Goal: Information Seeking & Learning: Learn about a topic

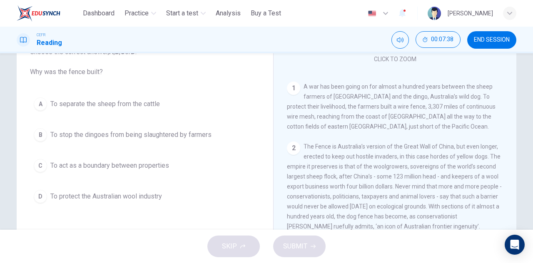
scroll to position [179, 0]
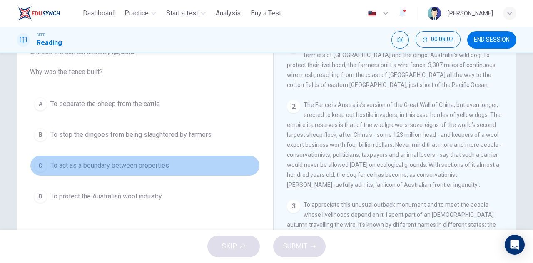
click at [121, 170] on span "To act as a boundary between properties" at bounding box center [109, 166] width 119 height 10
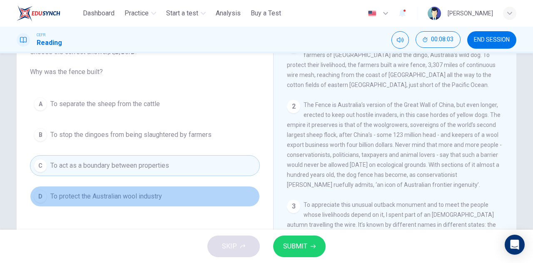
click at [117, 200] on span "To protect the Australian wool industry" at bounding box center [106, 197] width 112 height 10
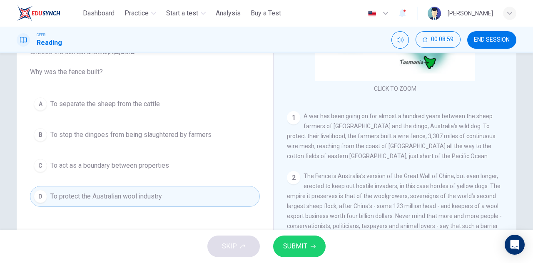
scroll to position [96, 0]
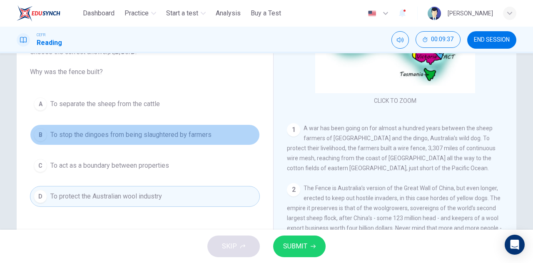
click at [153, 142] on button "B To stop the dingoes from being slaughtered by farmers" at bounding box center [145, 135] width 230 height 21
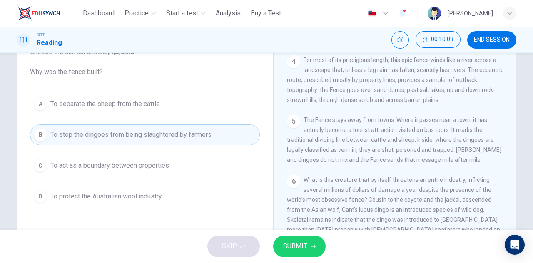
scroll to position [388, 0]
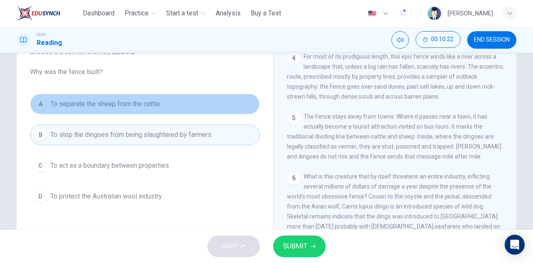
click at [120, 111] on button "A To separate the sheep from the cattle" at bounding box center [145, 104] width 230 height 21
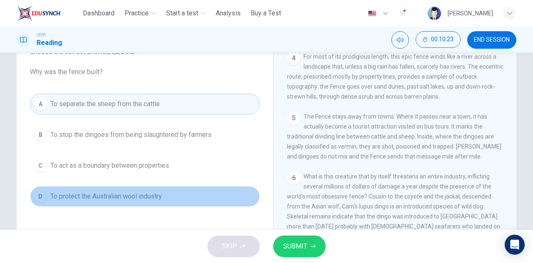
click at [144, 193] on span "To protect the Australian wool industry" at bounding box center [106, 197] width 112 height 10
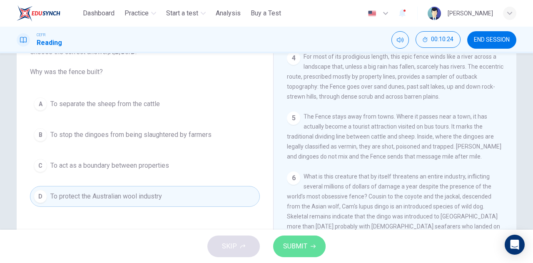
click at [296, 244] on span "SUBMIT" at bounding box center [295, 247] width 24 height 12
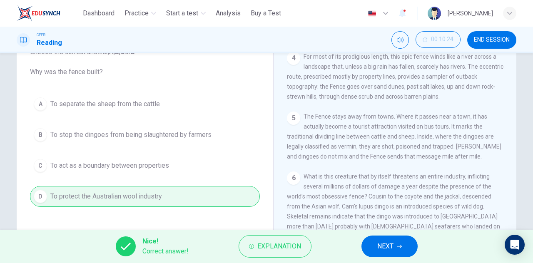
click at [296, 244] on span "Explanation" at bounding box center [280, 247] width 44 height 12
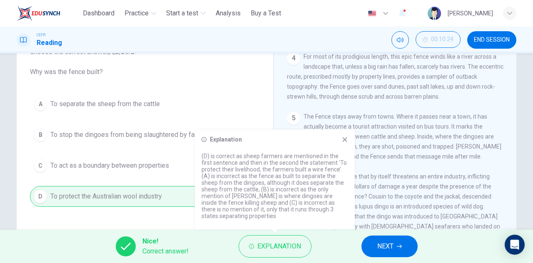
click at [347, 138] on icon at bounding box center [345, 140] width 5 height 5
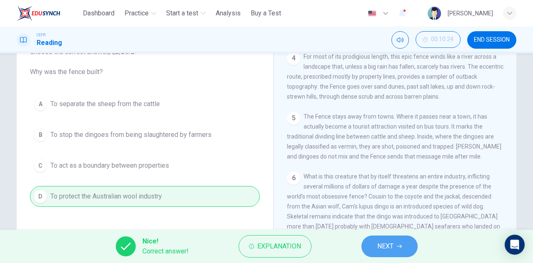
click at [388, 245] on span "NEXT" at bounding box center [386, 247] width 16 height 12
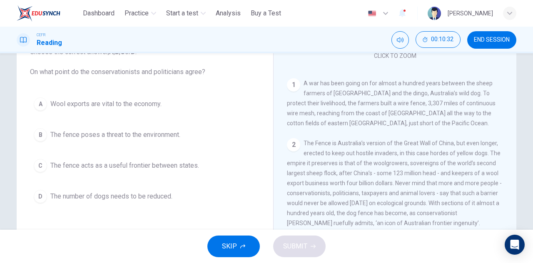
scroll to position [179, 0]
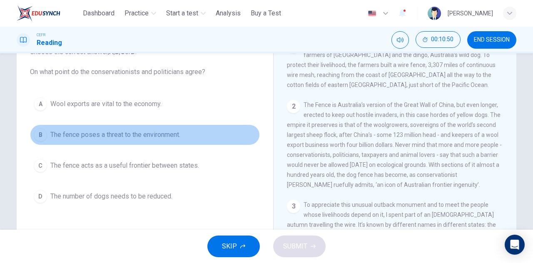
click at [139, 133] on span "The fence poses a threat to the environment." at bounding box center [115, 135] width 130 height 10
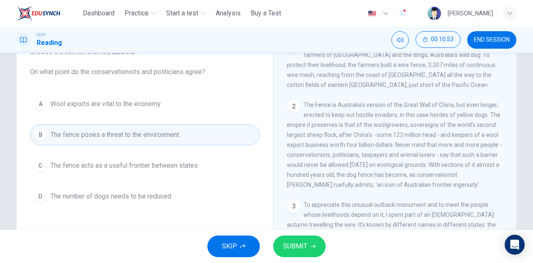
click at [305, 247] on span "SUBMIT" at bounding box center [295, 247] width 24 height 12
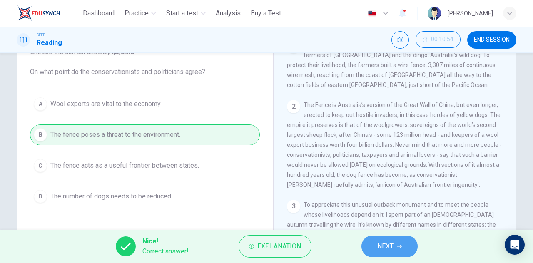
click at [378, 245] on span "NEXT" at bounding box center [386, 247] width 16 height 12
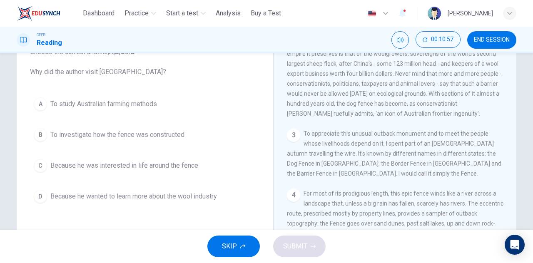
scroll to position [263, 0]
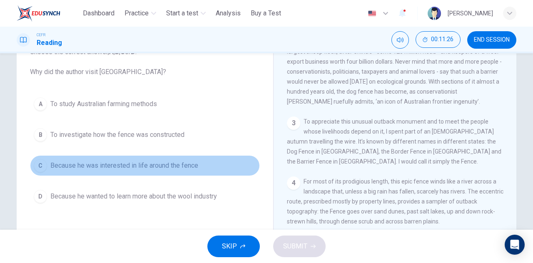
click at [175, 166] on span "Because he was interested in life around the fence" at bounding box center [124, 166] width 148 height 10
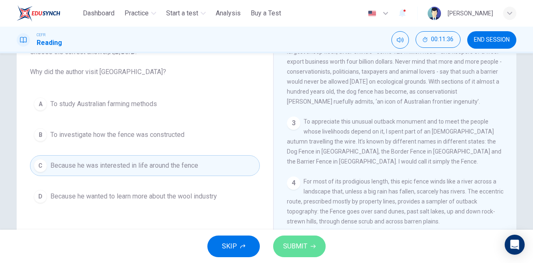
click at [303, 241] on span "SUBMIT" at bounding box center [295, 247] width 24 height 12
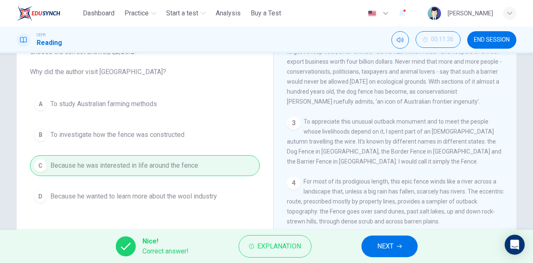
click at [303, 241] on button "Explanation" at bounding box center [275, 246] width 73 height 23
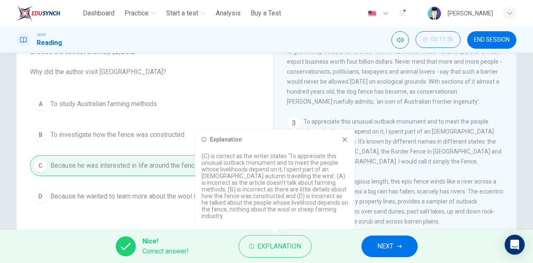
click at [343, 143] on icon at bounding box center [345, 139] width 7 height 7
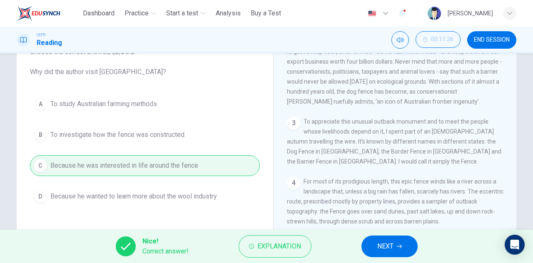
click at [382, 240] on button "NEXT" at bounding box center [390, 247] width 56 height 22
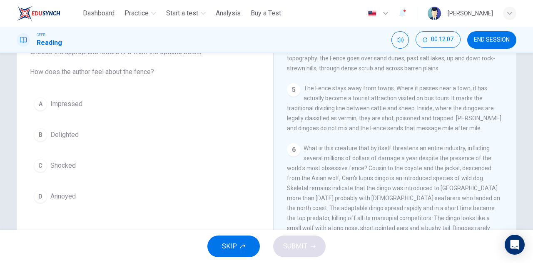
scroll to position [429, 0]
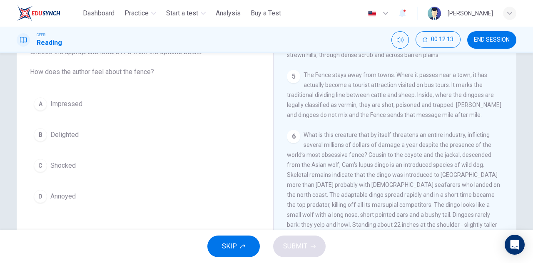
click at [70, 110] on button "A Impressed" at bounding box center [145, 104] width 230 height 21
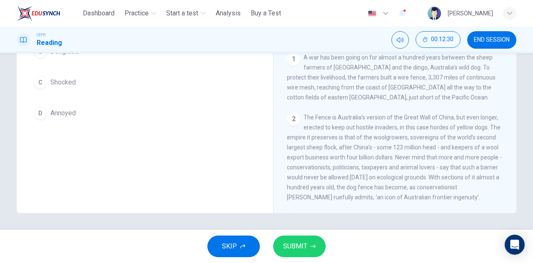
scroll to position [167, 0]
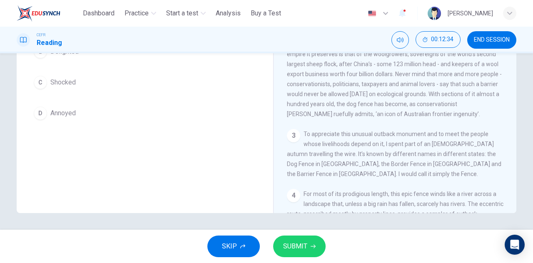
click at [307, 245] on span "SUBMIT" at bounding box center [295, 247] width 24 height 12
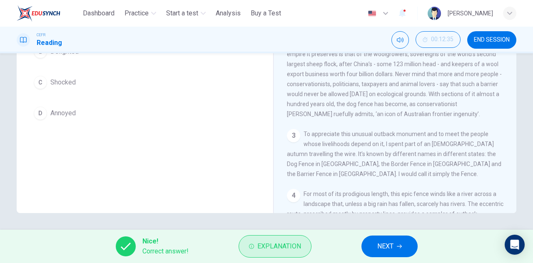
click at [296, 249] on span "Explanation" at bounding box center [280, 247] width 44 height 12
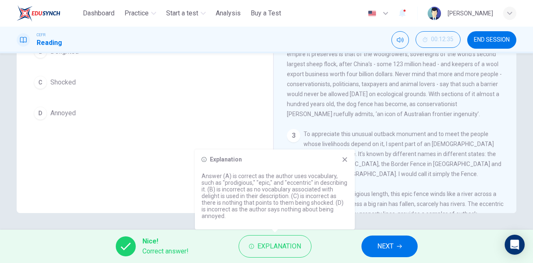
click at [343, 158] on icon at bounding box center [345, 160] width 5 height 5
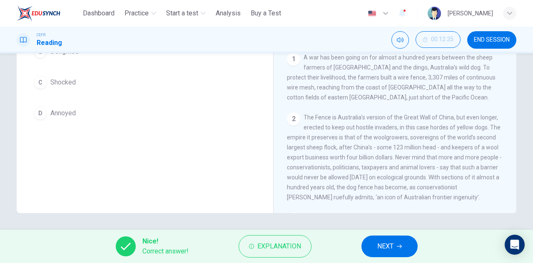
scroll to position [42, 0]
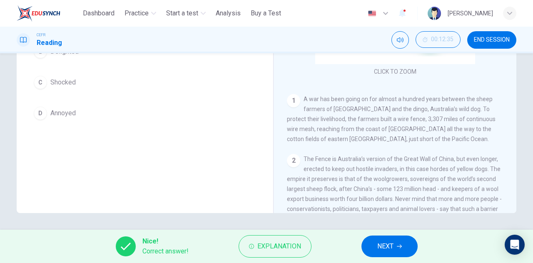
click at [388, 248] on span "NEXT" at bounding box center [386, 247] width 16 height 12
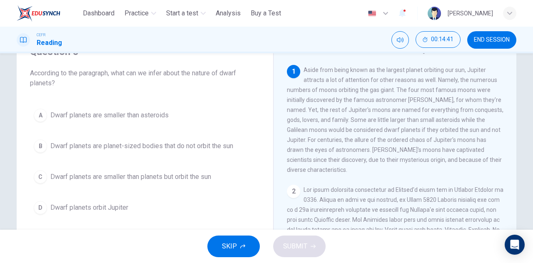
click at [144, 176] on span "Dwarf planets are smaller than planets but orbit the sun" at bounding box center [130, 177] width 161 height 10
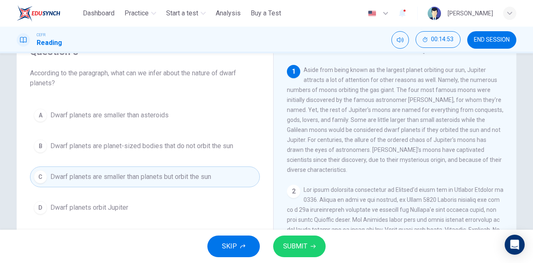
click at [301, 241] on span "SUBMIT" at bounding box center [295, 247] width 24 height 12
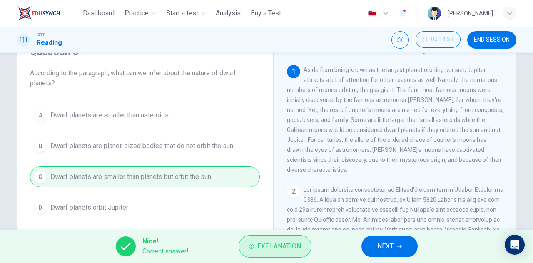
click at [301, 245] on button "Explanation" at bounding box center [275, 246] width 73 height 23
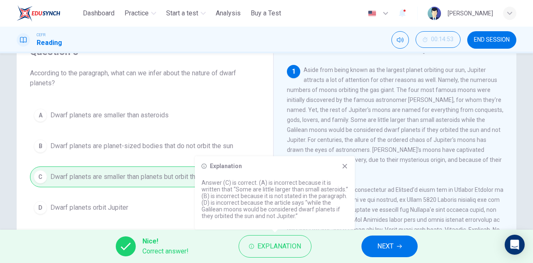
click at [345, 165] on icon at bounding box center [345, 166] width 7 height 7
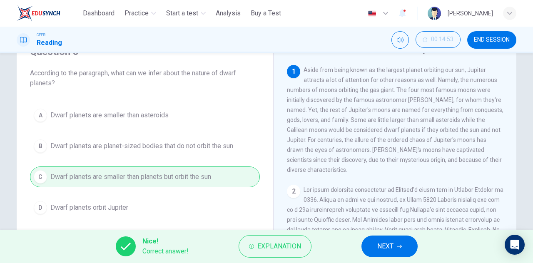
click at [393, 245] on span "NEXT" at bounding box center [386, 247] width 16 height 12
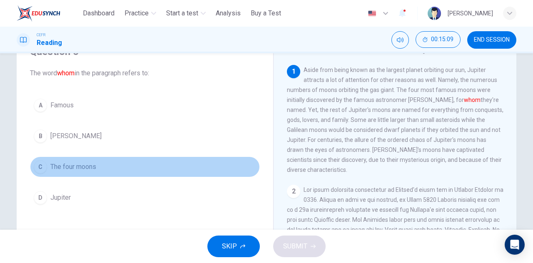
click at [93, 165] on span "The four moons" at bounding box center [73, 167] width 46 height 10
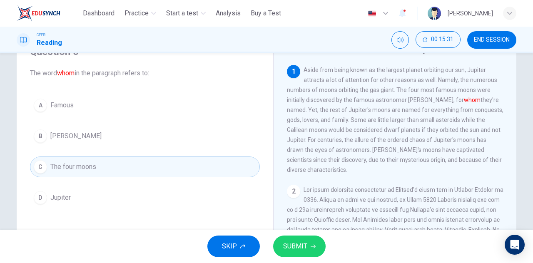
click at [298, 241] on span "SUBMIT" at bounding box center [295, 247] width 24 height 12
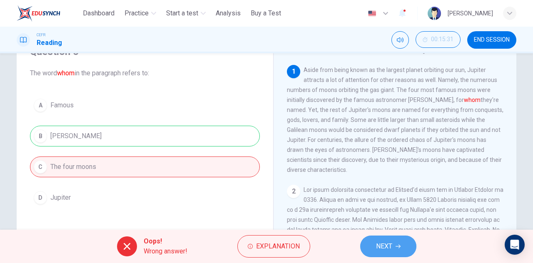
click at [380, 245] on span "NEXT" at bounding box center [384, 247] width 16 height 12
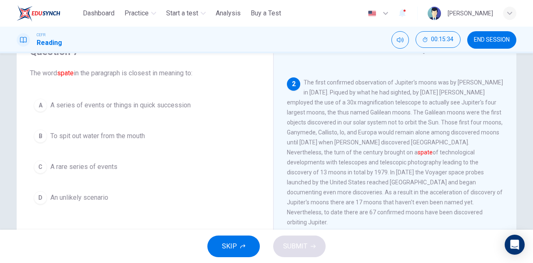
scroll to position [125, 0]
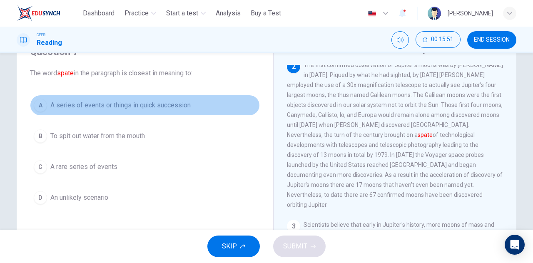
click at [156, 104] on span "A series of events or things in quick succession" at bounding box center [120, 105] width 140 height 10
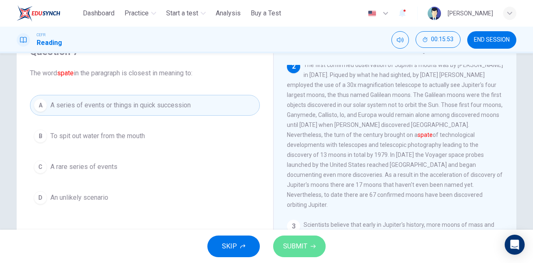
click at [297, 243] on span "SUBMIT" at bounding box center [295, 247] width 24 height 12
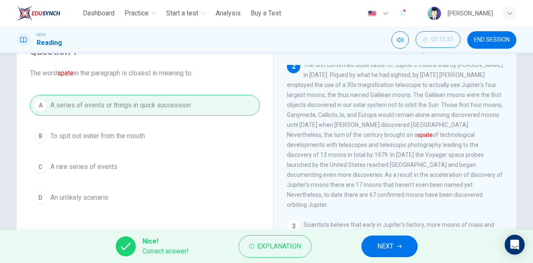
click at [370, 247] on button "NEXT" at bounding box center [390, 247] width 56 height 22
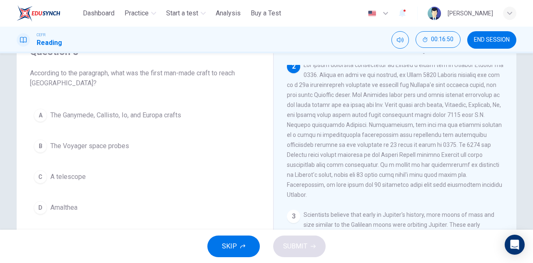
click at [118, 148] on span "The Voyager space probes" at bounding box center [89, 146] width 79 height 10
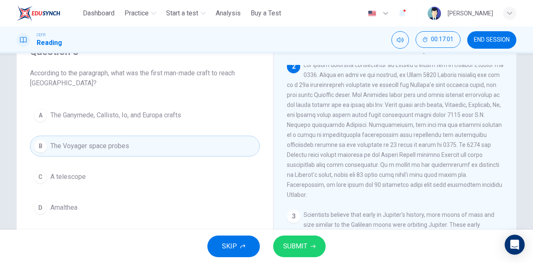
click at [305, 248] on span "SUBMIT" at bounding box center [295, 247] width 24 height 12
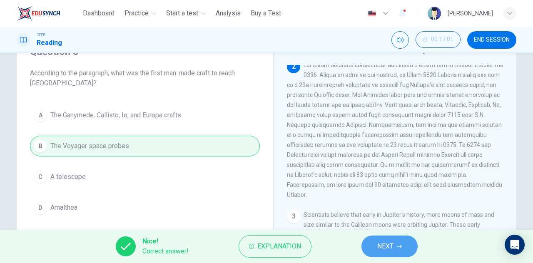
click at [398, 247] on icon "button" at bounding box center [399, 246] width 5 height 5
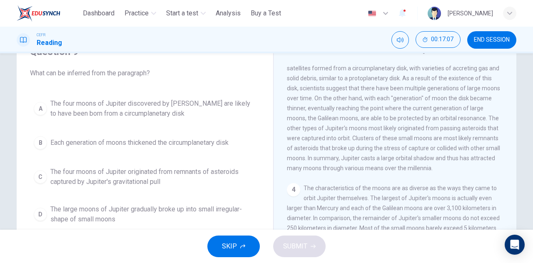
scroll to position [250, 0]
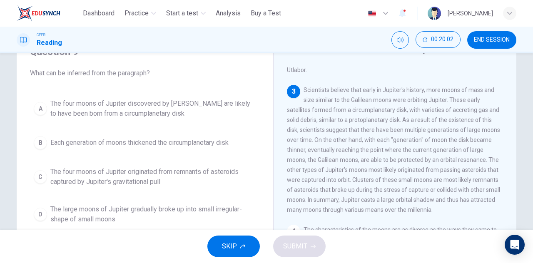
click at [144, 111] on span "The four moons of Jupiter discovered by [PERSON_NAME] are likely to have been b…" at bounding box center [153, 109] width 206 height 20
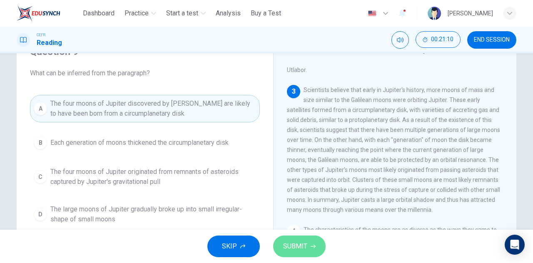
click at [307, 240] on button "SUBMIT" at bounding box center [299, 247] width 53 height 22
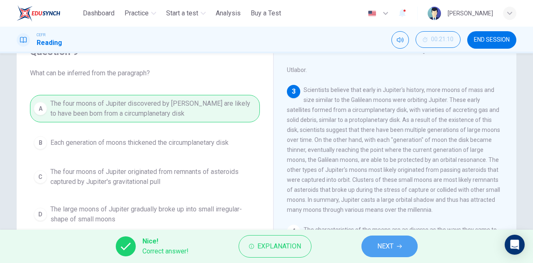
click at [387, 242] on span "NEXT" at bounding box center [386, 247] width 16 height 12
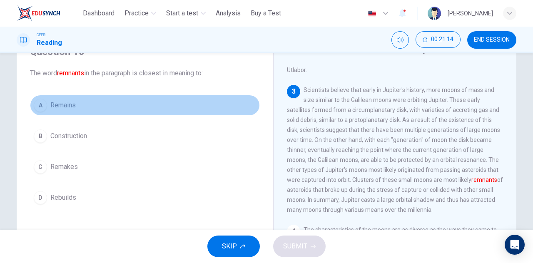
click at [70, 111] on button "A Remains" at bounding box center [145, 105] width 230 height 21
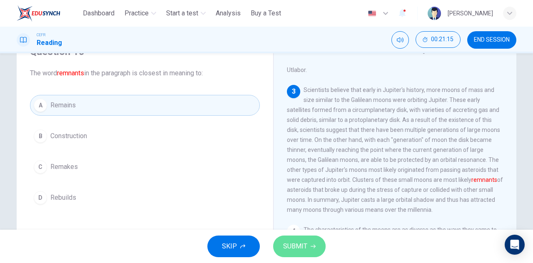
click at [293, 247] on span "SUBMIT" at bounding box center [295, 247] width 24 height 12
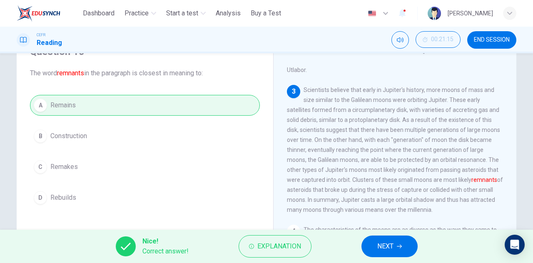
click at [375, 241] on button "NEXT" at bounding box center [390, 247] width 56 height 22
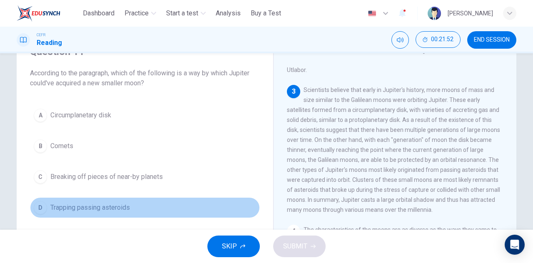
click at [100, 204] on span "Trapping passing asteroids" at bounding box center [90, 208] width 80 height 10
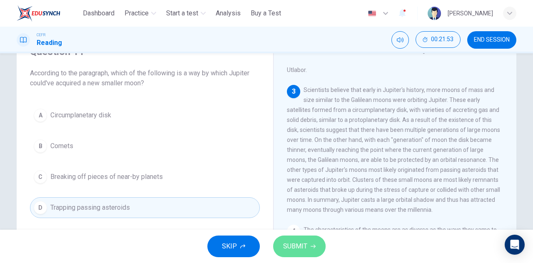
click at [298, 248] on span "SUBMIT" at bounding box center [295, 247] width 24 height 12
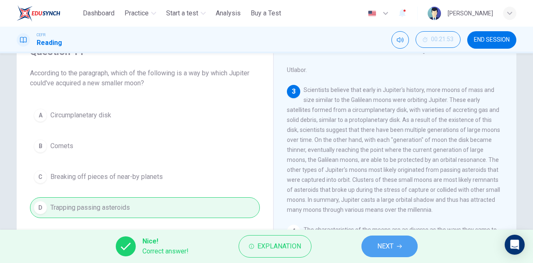
click at [382, 245] on span "NEXT" at bounding box center [386, 247] width 16 height 12
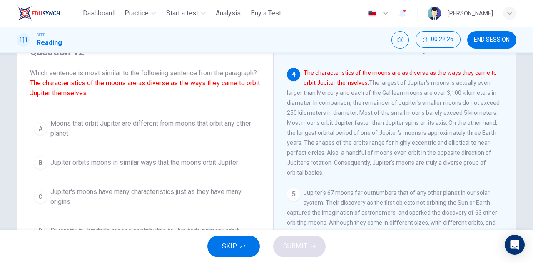
scroll to position [83, 0]
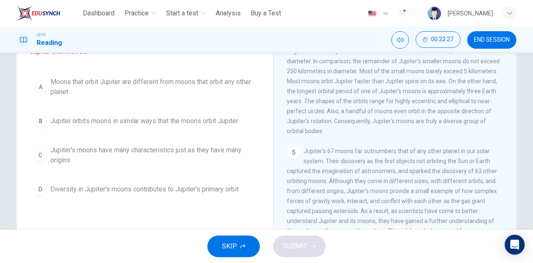
click at [118, 165] on span "Jupiter's moons have many characteristics just as they have many origins" at bounding box center [153, 155] width 206 height 20
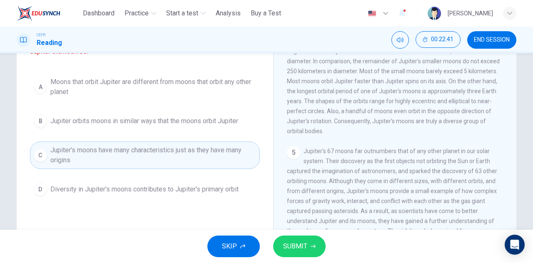
scroll to position [42, 0]
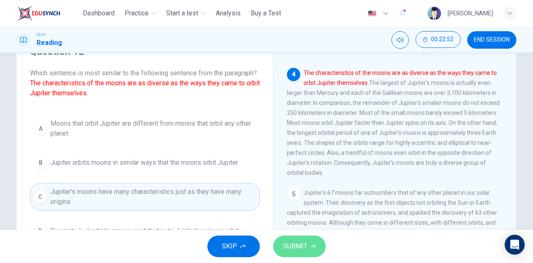
click at [292, 243] on span "SUBMIT" at bounding box center [295, 247] width 24 height 12
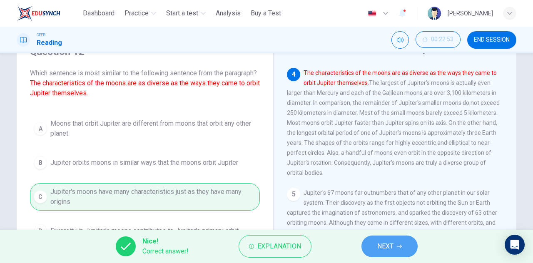
click at [373, 250] on button "NEXT" at bounding box center [390, 247] width 56 height 22
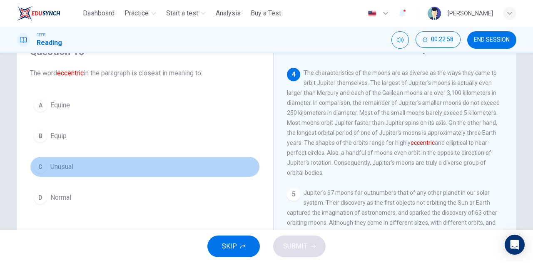
click at [67, 164] on span "Unusual" at bounding box center [61, 167] width 23 height 10
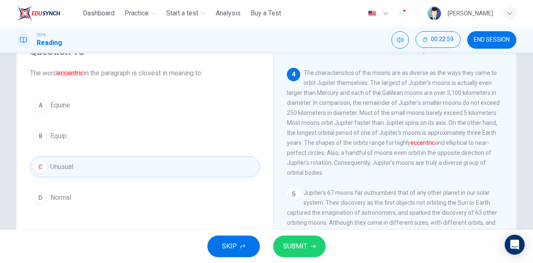
click at [295, 241] on span "SUBMIT" at bounding box center [295, 247] width 24 height 12
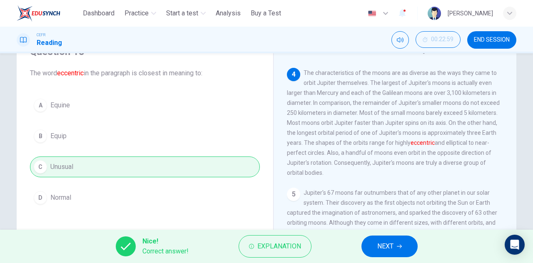
click at [382, 245] on span "NEXT" at bounding box center [386, 247] width 16 height 12
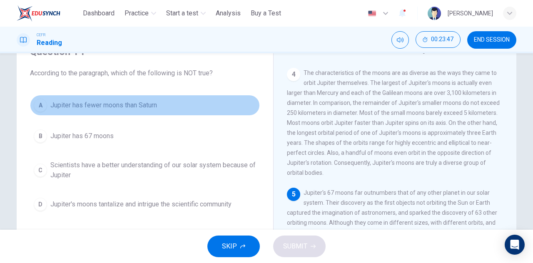
click at [147, 106] on span "Jupiter has fewer moons than Saturn" at bounding box center [103, 105] width 107 height 10
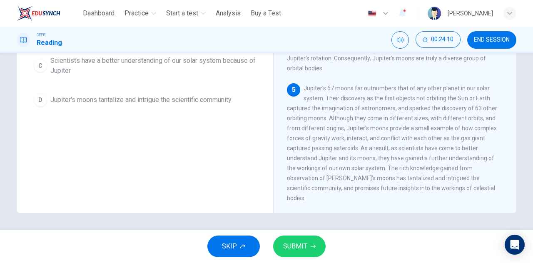
scroll to position [63, 0]
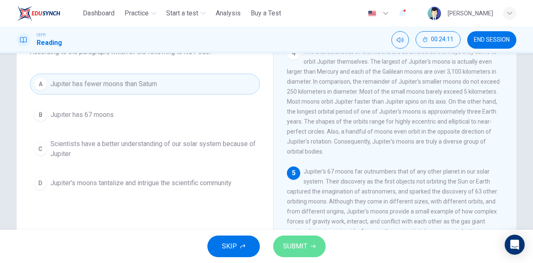
click at [304, 244] on span "SUBMIT" at bounding box center [295, 247] width 24 height 12
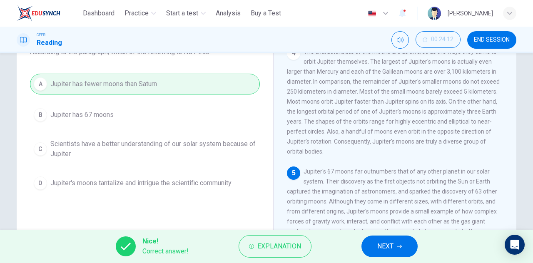
click at [393, 247] on span "NEXT" at bounding box center [386, 247] width 16 height 12
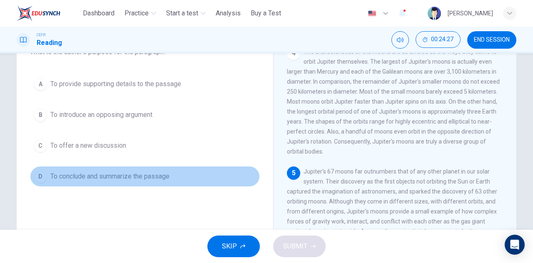
click at [147, 169] on button "D To conclude and summarize the passage" at bounding box center [145, 176] width 230 height 21
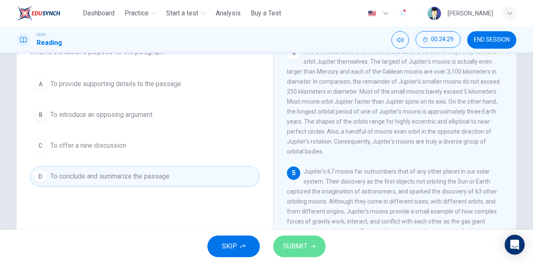
click at [298, 249] on span "SUBMIT" at bounding box center [295, 247] width 24 height 12
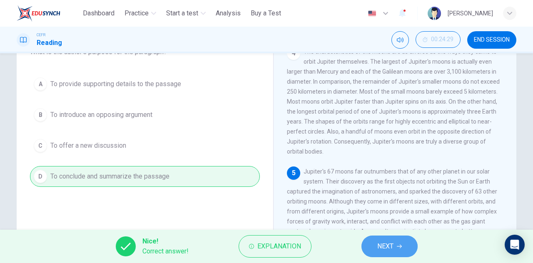
click at [393, 243] on span "NEXT" at bounding box center [386, 247] width 16 height 12
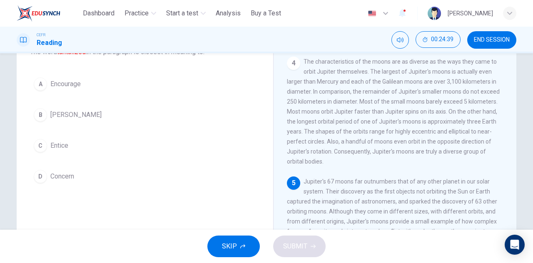
click at [65, 145] on span "Entice" at bounding box center [59, 146] width 18 height 10
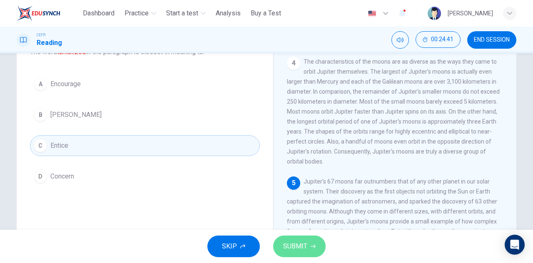
click at [303, 248] on span "SUBMIT" at bounding box center [295, 247] width 24 height 12
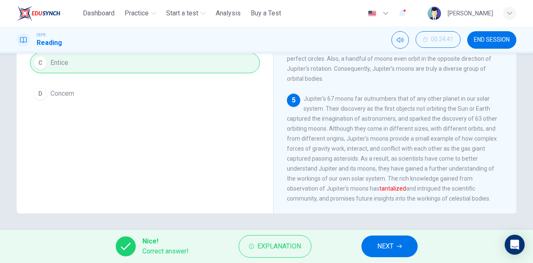
scroll to position [146, 0]
click at [387, 240] on button "NEXT" at bounding box center [390, 247] width 56 height 22
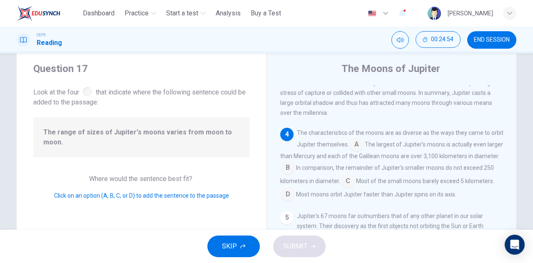
scroll to position [359, 0]
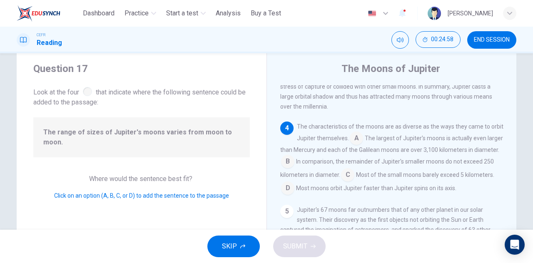
click at [363, 139] on input at bounding box center [356, 139] width 13 height 13
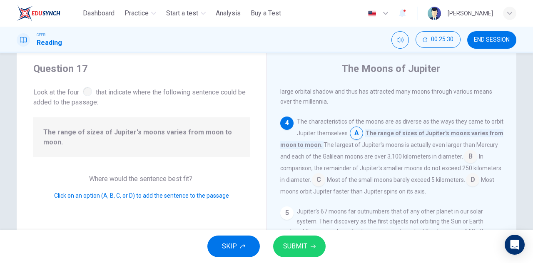
click at [478, 164] on input at bounding box center [470, 157] width 13 height 13
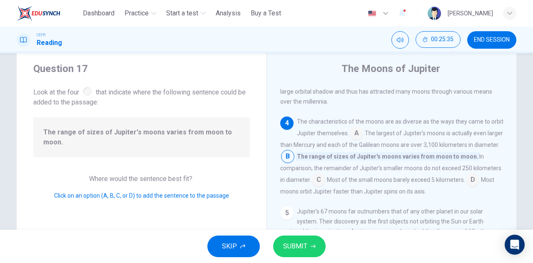
click at [325, 188] on input at bounding box center [318, 180] width 13 height 13
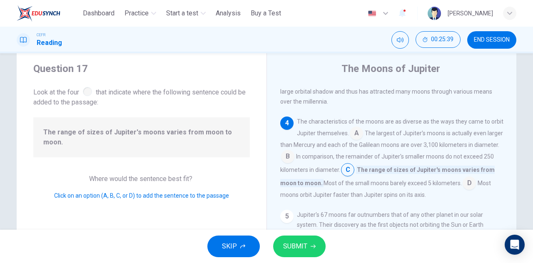
click at [463, 191] on input at bounding box center [469, 184] width 13 height 13
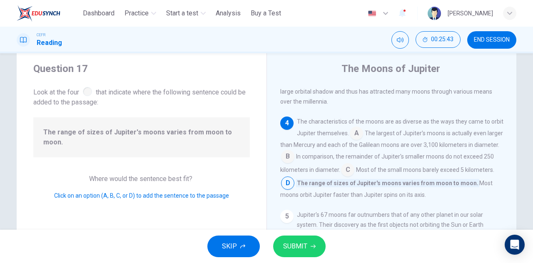
click at [363, 141] on input at bounding box center [356, 134] width 13 height 13
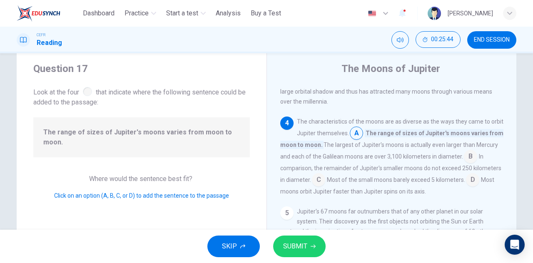
click at [303, 247] on span "SUBMIT" at bounding box center [295, 247] width 24 height 12
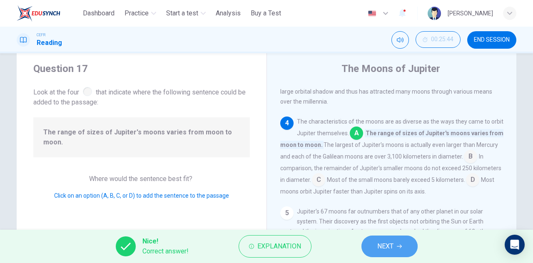
click at [396, 244] on button "NEXT" at bounding box center [390, 247] width 56 height 22
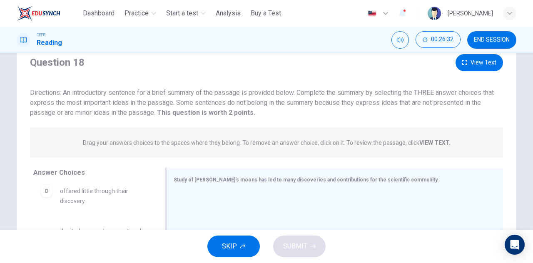
scroll to position [21, 0]
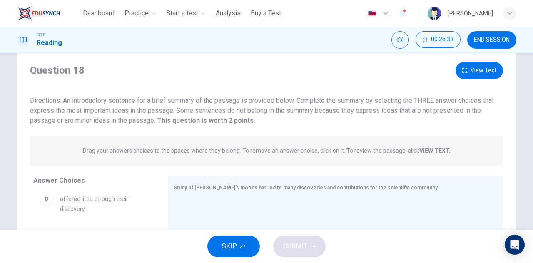
click at [464, 70] on icon "button" at bounding box center [465, 70] width 5 height 5
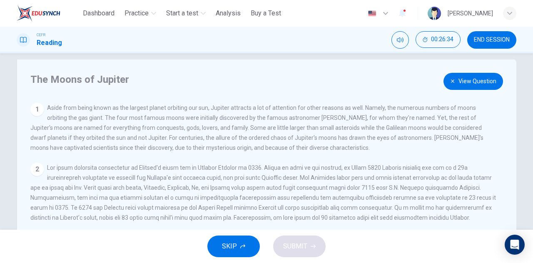
scroll to position [0, 0]
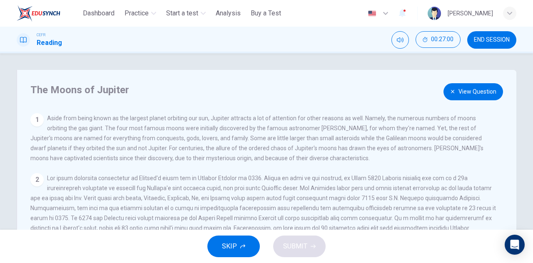
click at [457, 98] on button "View Question" at bounding box center [474, 91] width 60 height 17
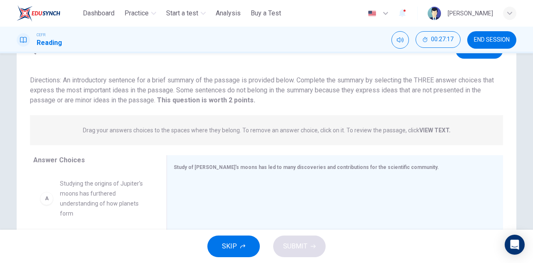
click at [472, 57] on button "View Text" at bounding box center [480, 50] width 48 height 17
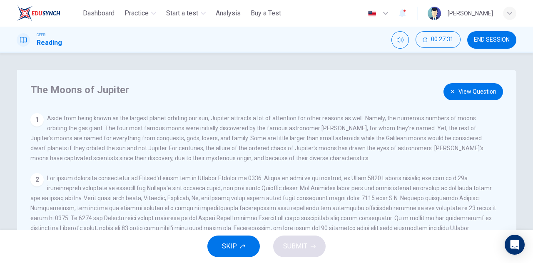
click at [473, 93] on button "View Question" at bounding box center [474, 91] width 60 height 17
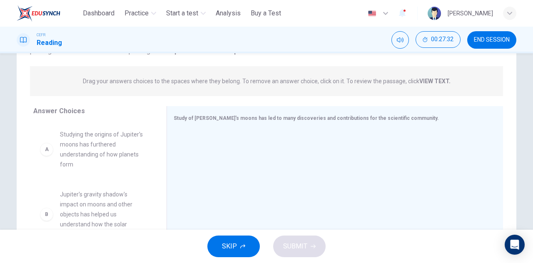
scroll to position [146, 0]
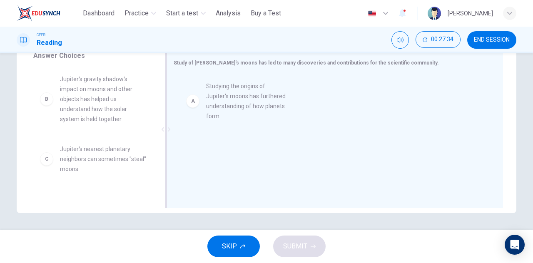
drag, startPoint x: 112, startPoint y: 106, endPoint x: 266, endPoint y: 111, distance: 153.9
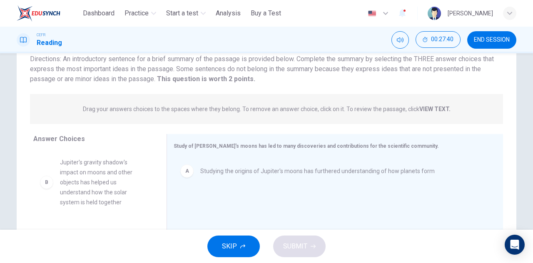
scroll to position [21, 0]
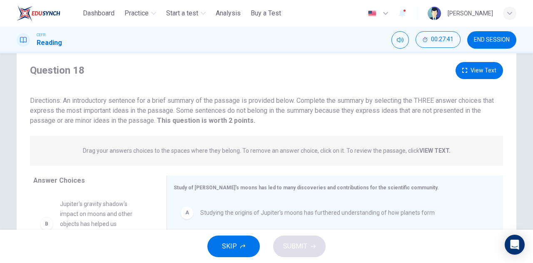
click at [476, 68] on button "View Text" at bounding box center [480, 70] width 48 height 17
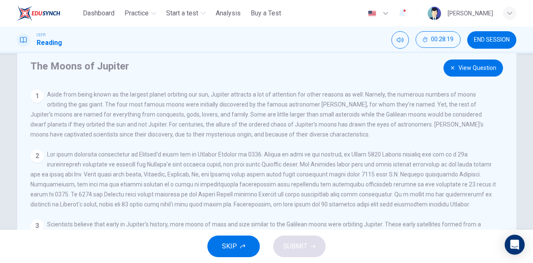
scroll to position [0, 0]
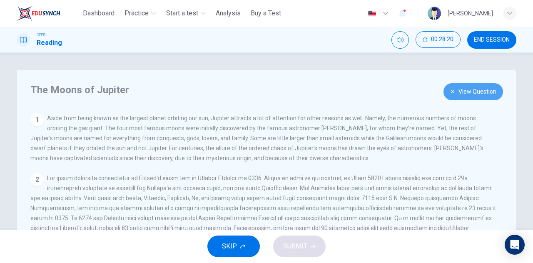
click at [459, 96] on button "View Question" at bounding box center [474, 91] width 60 height 17
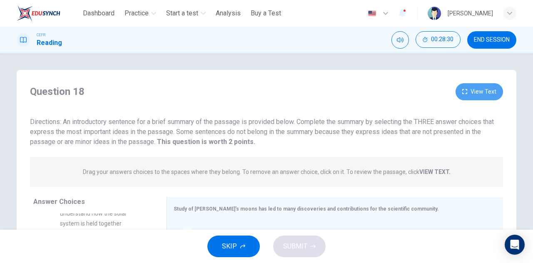
click at [491, 85] on button "View Text" at bounding box center [480, 91] width 48 height 17
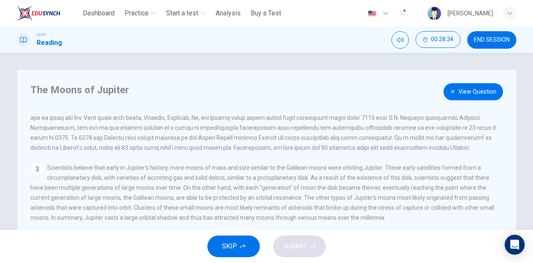
scroll to position [98, 0]
click at [453, 90] on icon "button" at bounding box center [453, 91] width 5 height 5
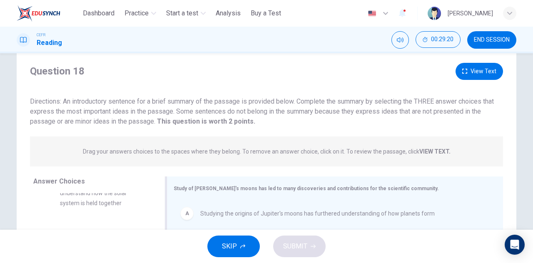
scroll to position [0, 0]
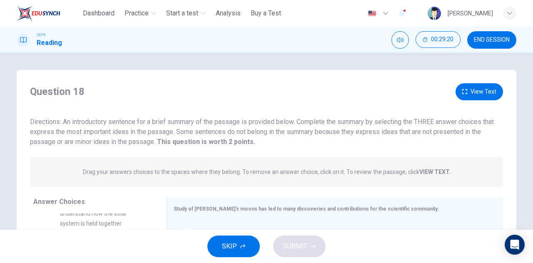
click at [476, 88] on button "View Text" at bounding box center [480, 91] width 48 height 17
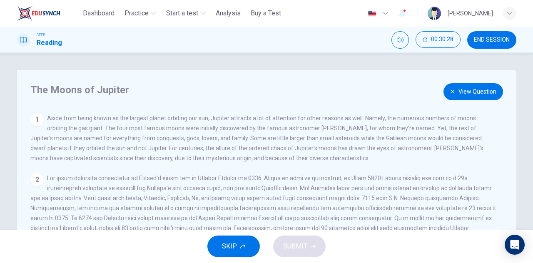
click at [465, 91] on button "View Question" at bounding box center [474, 91] width 60 height 17
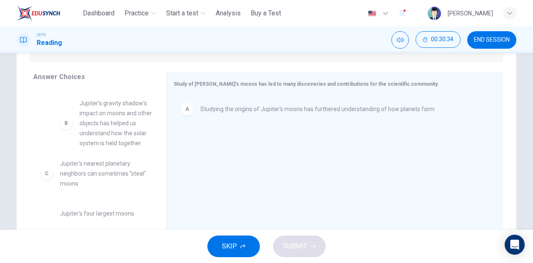
drag, startPoint x: 96, startPoint y: 138, endPoint x: 120, endPoint y: 141, distance: 23.9
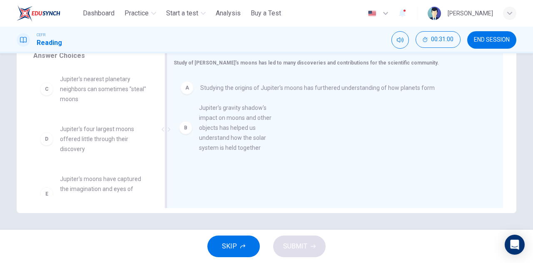
drag, startPoint x: 76, startPoint y: 117, endPoint x: 220, endPoint y: 146, distance: 146.8
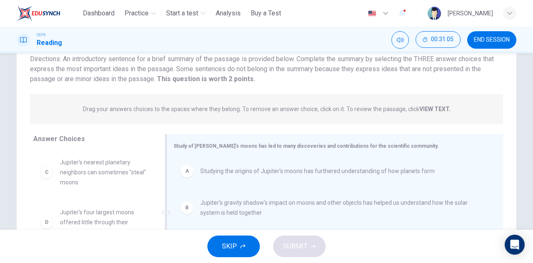
scroll to position [21, 0]
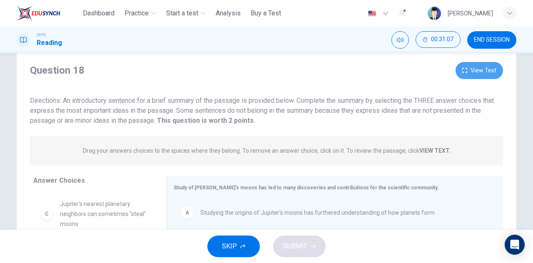
click at [477, 70] on button "View Text" at bounding box center [480, 70] width 48 height 17
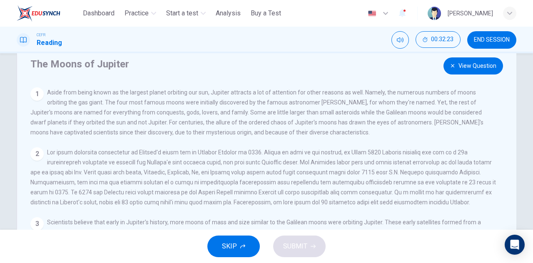
scroll to position [0, 0]
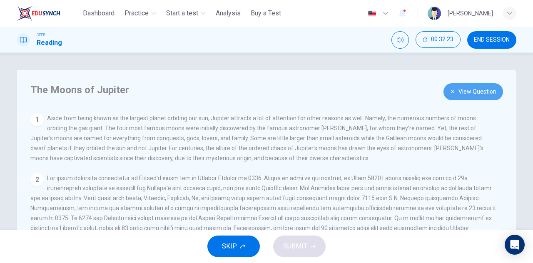
click at [468, 91] on button "View Question" at bounding box center [474, 91] width 60 height 17
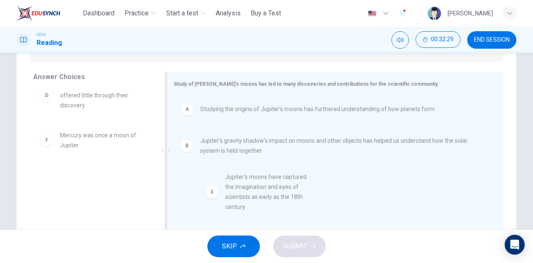
scroll to position [4, 0]
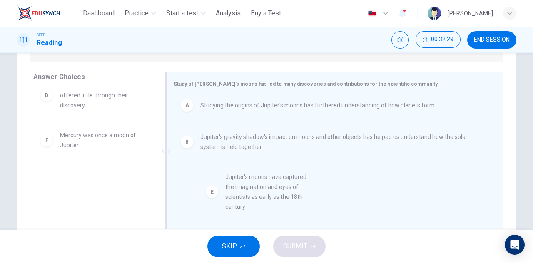
drag, startPoint x: 100, startPoint y: 149, endPoint x: 276, endPoint y: 193, distance: 181.2
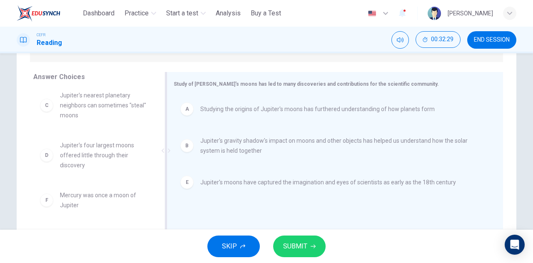
scroll to position [5, 0]
click at [307, 251] on span "SUBMIT" at bounding box center [295, 247] width 24 height 12
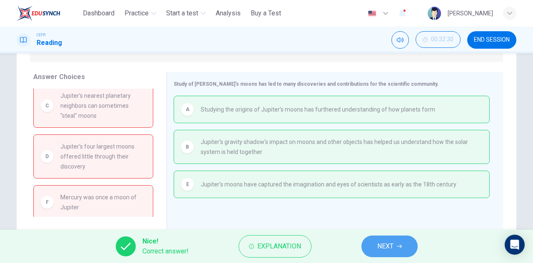
click at [394, 243] on span "NEXT" at bounding box center [386, 247] width 16 height 12
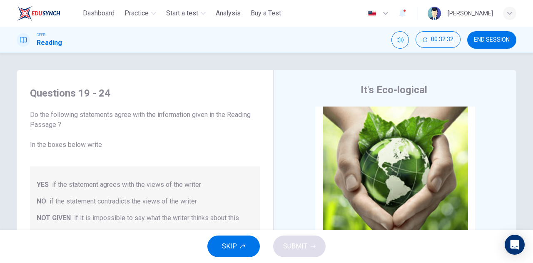
click at [484, 39] on span "END SESSION" at bounding box center [492, 40] width 36 height 7
